Goal: Task Accomplishment & Management: Use online tool/utility

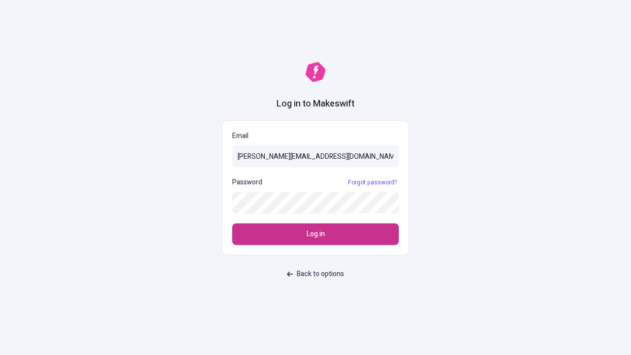
click at [316, 234] on span "Log in" at bounding box center [316, 234] width 18 height 11
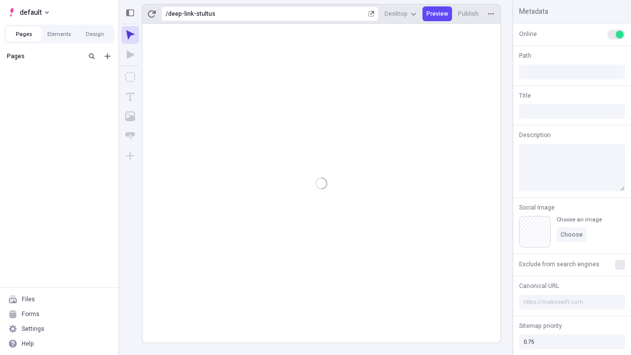
type input "/deep-link-stultus"
click at [28, 12] on span "default" at bounding box center [31, 12] width 22 height 12
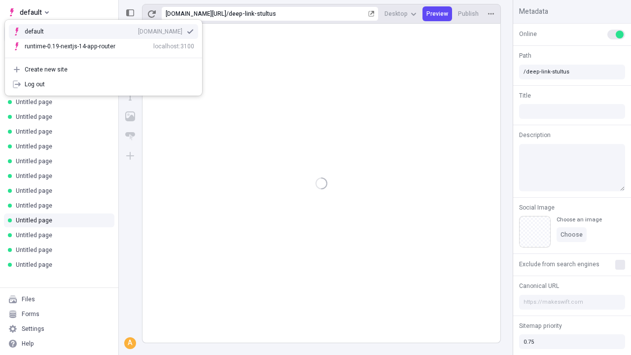
click at [138, 30] on div "qee9k4dy7d.staging.makeswift.site" at bounding box center [160, 32] width 44 height 8
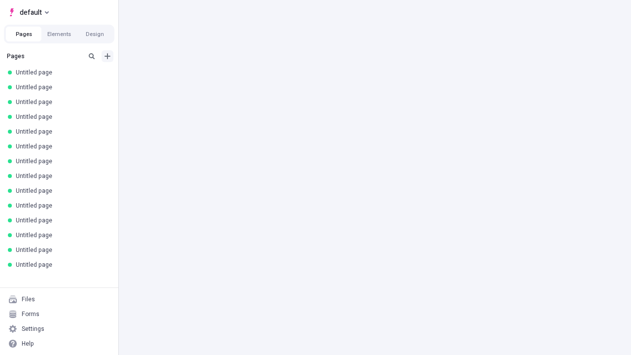
click at [108, 56] on icon "Add new" at bounding box center [108, 56] width 6 height 6
click at [160, 76] on span "Blank page" at bounding box center [165, 77] width 61 height 8
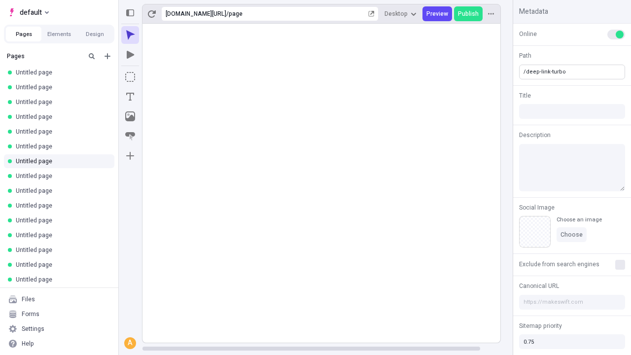
type input "/deep-link-turbo"
click at [108, 56] on icon "Add new" at bounding box center [108, 56] width 6 height 6
click at [160, 76] on span "Blank page" at bounding box center [165, 77] width 61 height 8
type input "/page"
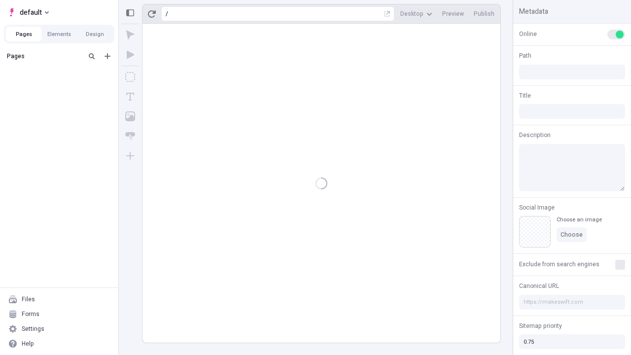
type input "/deep-link-turbo"
